Goal: Information Seeking & Learning: Learn about a topic

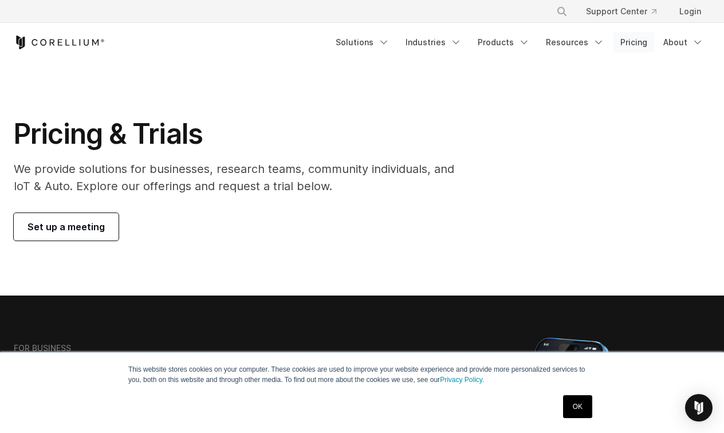
click at [630, 45] on link "Pricing" at bounding box center [633, 42] width 41 height 21
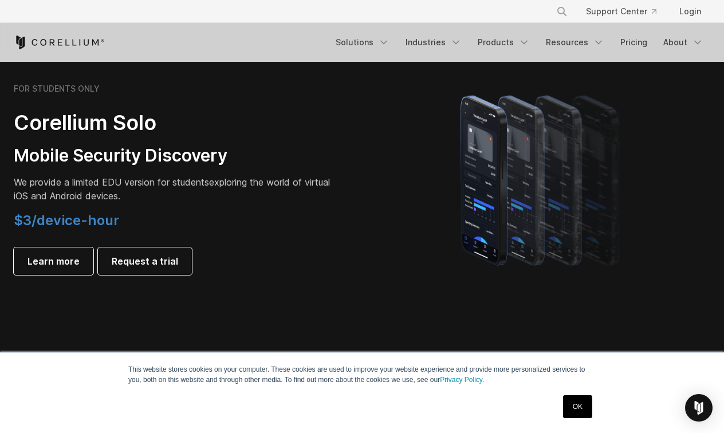
scroll to position [801, 0]
